Goal: Complete application form

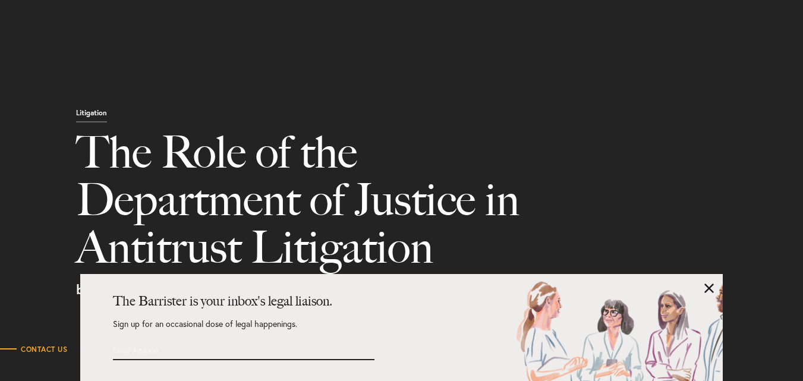
select select "IN"
select select "Austin"
select select "Business and Civil Litigation"
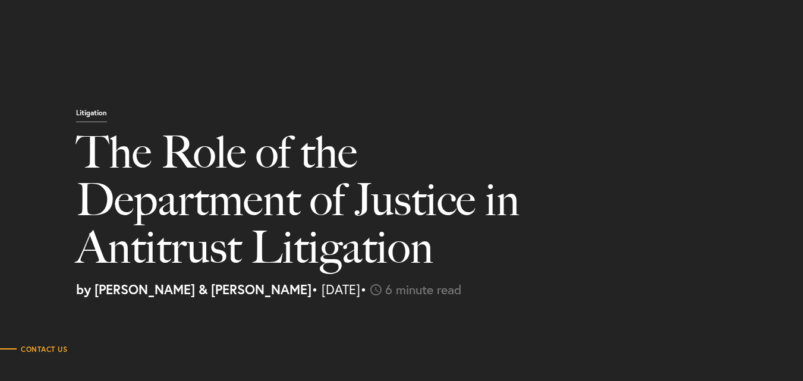
select select "IN"
select select "Austin"
select select "Business and Civil Litigation"
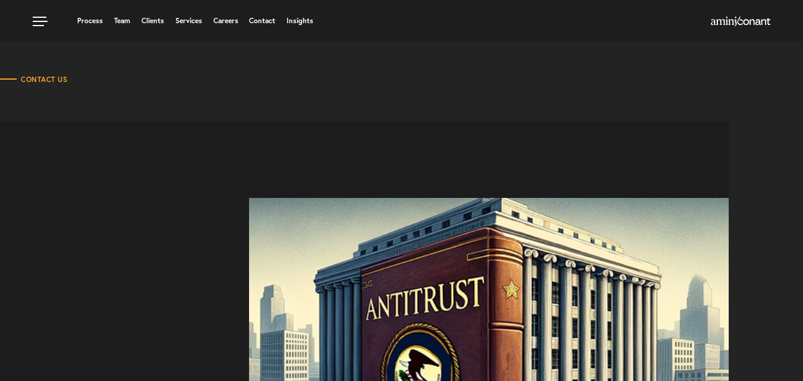
scroll to position [178, 0]
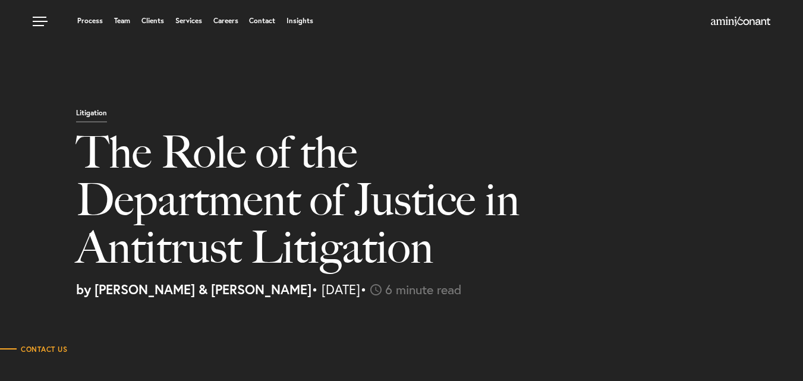
select select "IN"
select select "Austin"
select select "Business and Civil Litigation"
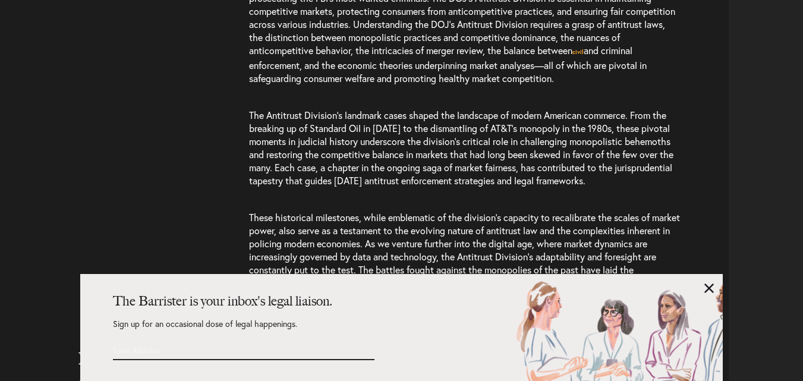
scroll to position [1011, 0]
